Goal: Information Seeking & Learning: Learn about a topic

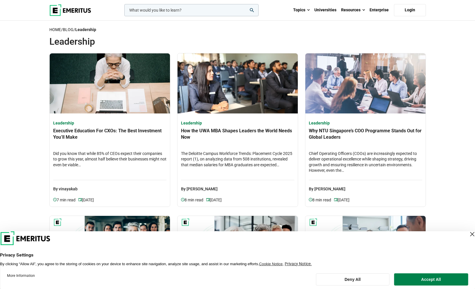
click at [68, 15] on img at bounding box center [70, 10] width 42 height 12
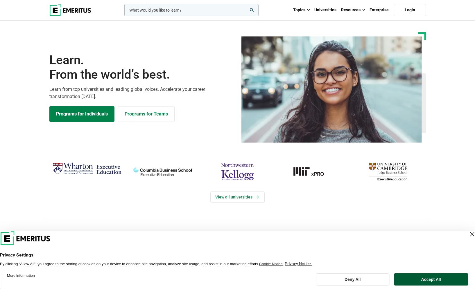
click at [416, 280] on button "Accept All" at bounding box center [431, 280] width 74 height 12
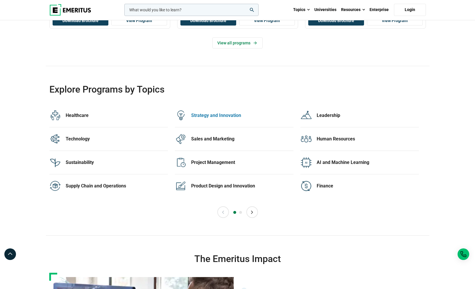
scroll to position [1025, 0]
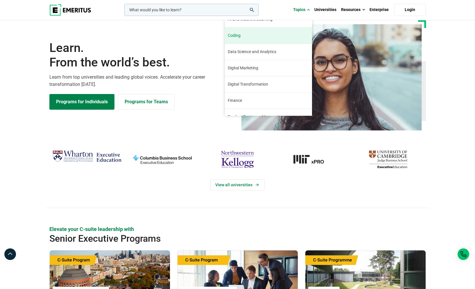
scroll to position [0, 0]
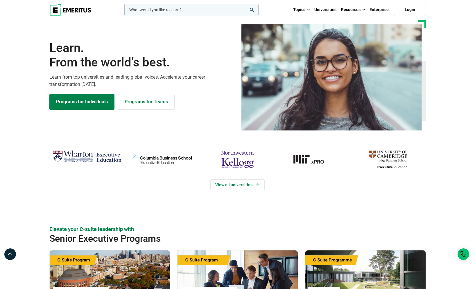
click at [245, 163] on img "northwestern-kellogg" at bounding box center [237, 159] width 69 height 23
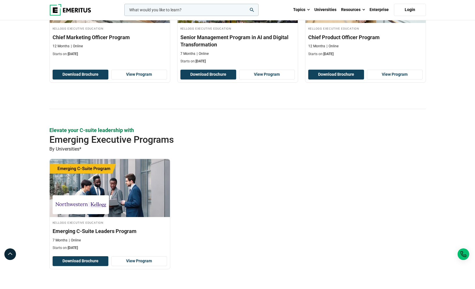
scroll to position [443, 0]
